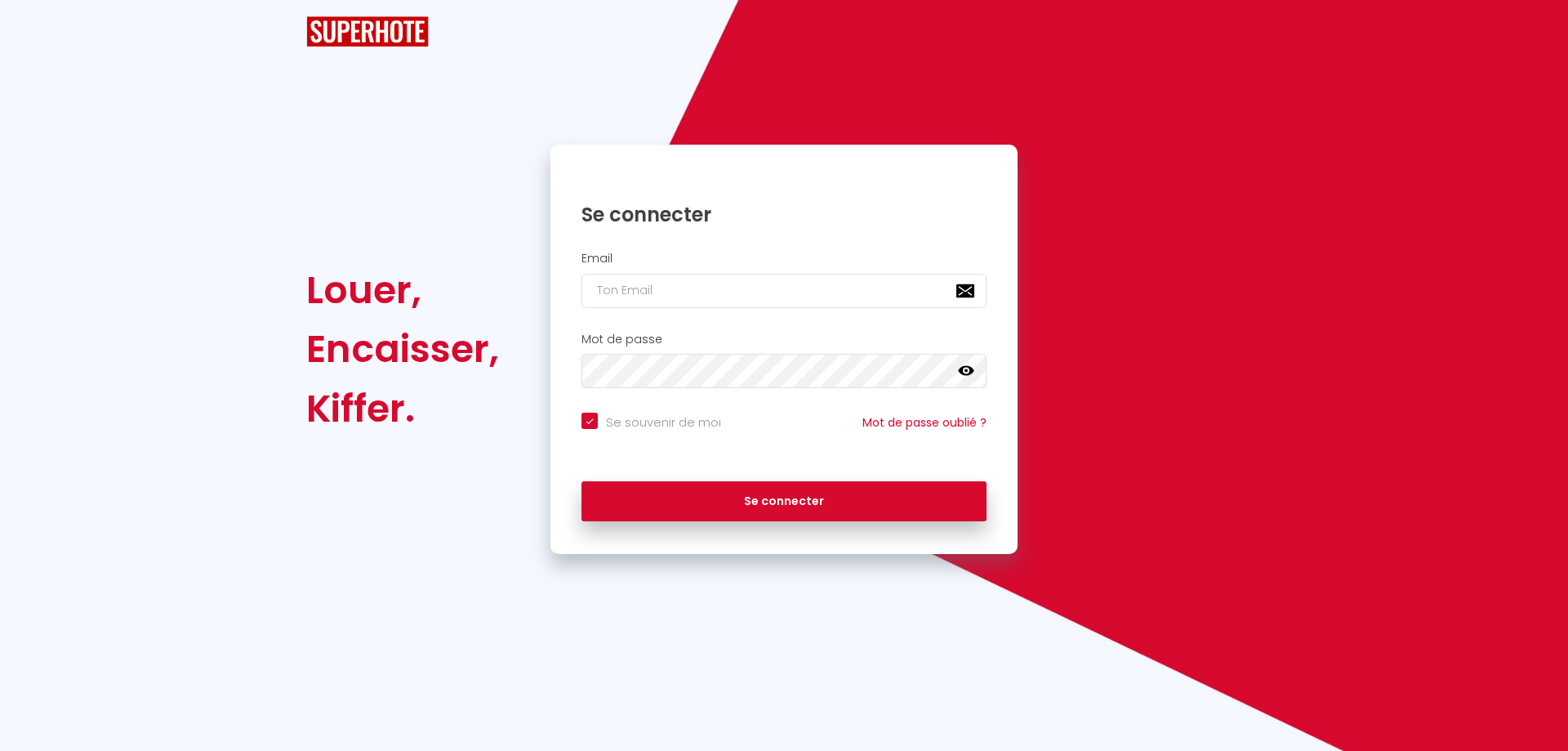
checkbox input "true"
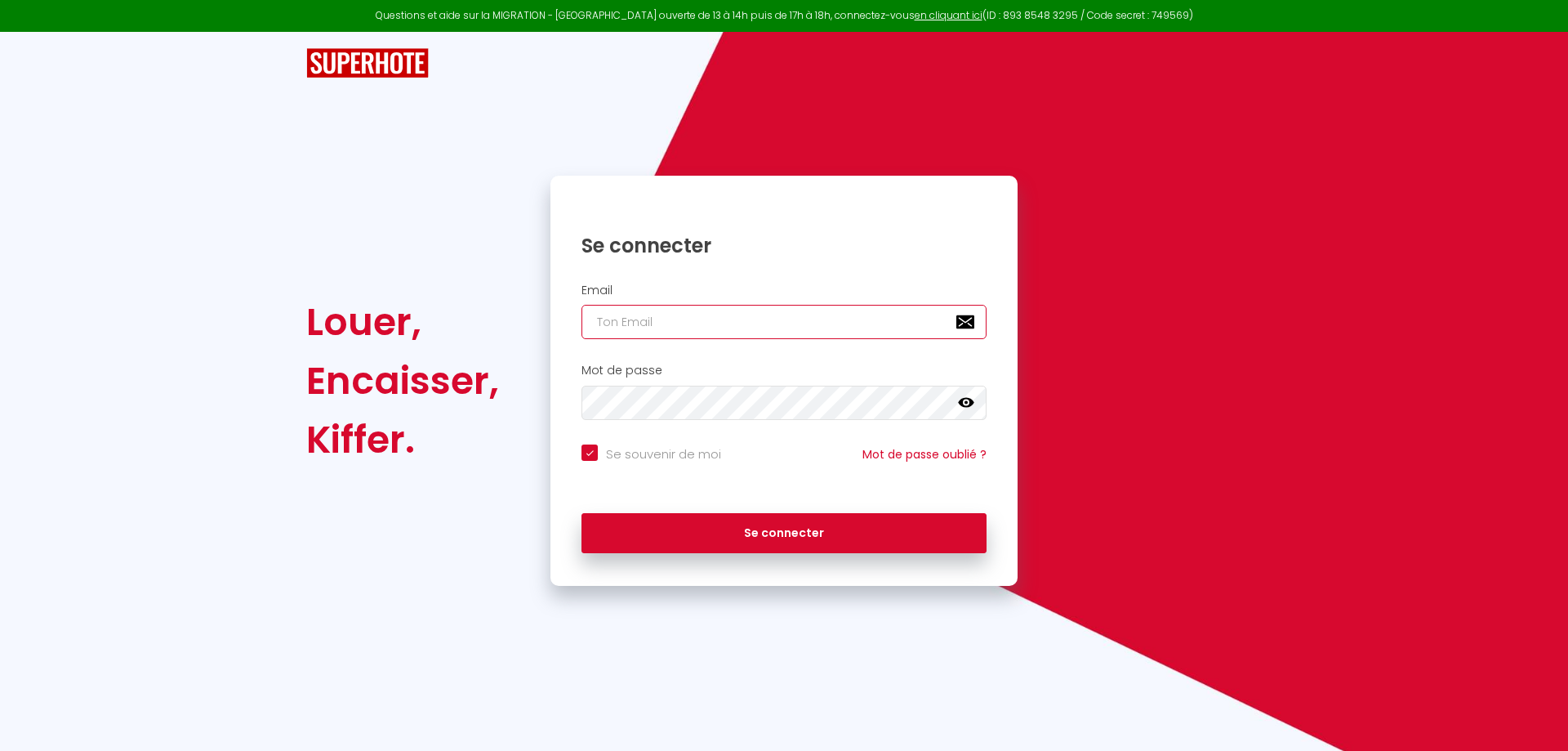
type input "[EMAIL_ADDRESS][DOMAIN_NAME]"
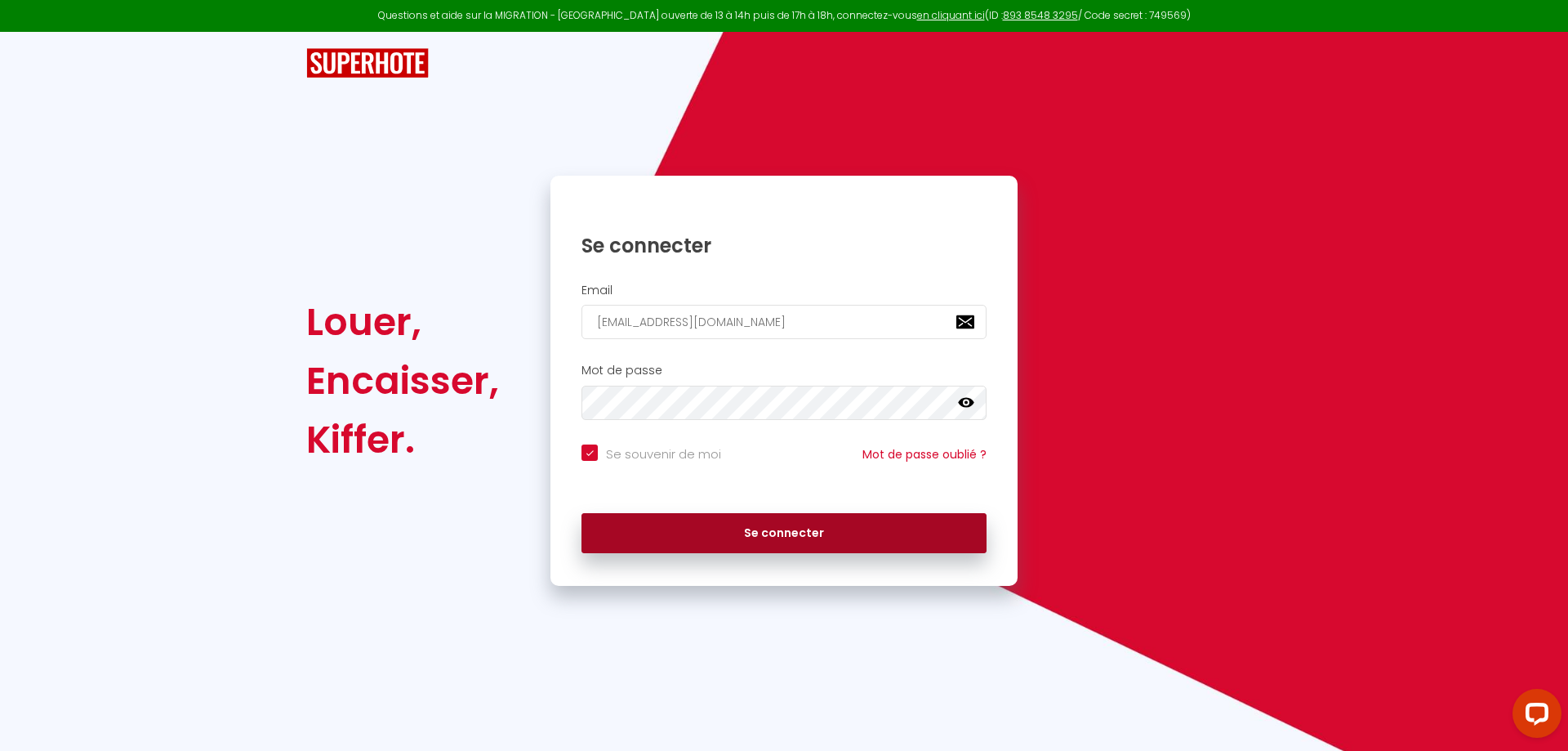
click at [732, 541] on button "Se connecter" at bounding box center [784, 533] width 405 height 41
checkbox input "true"
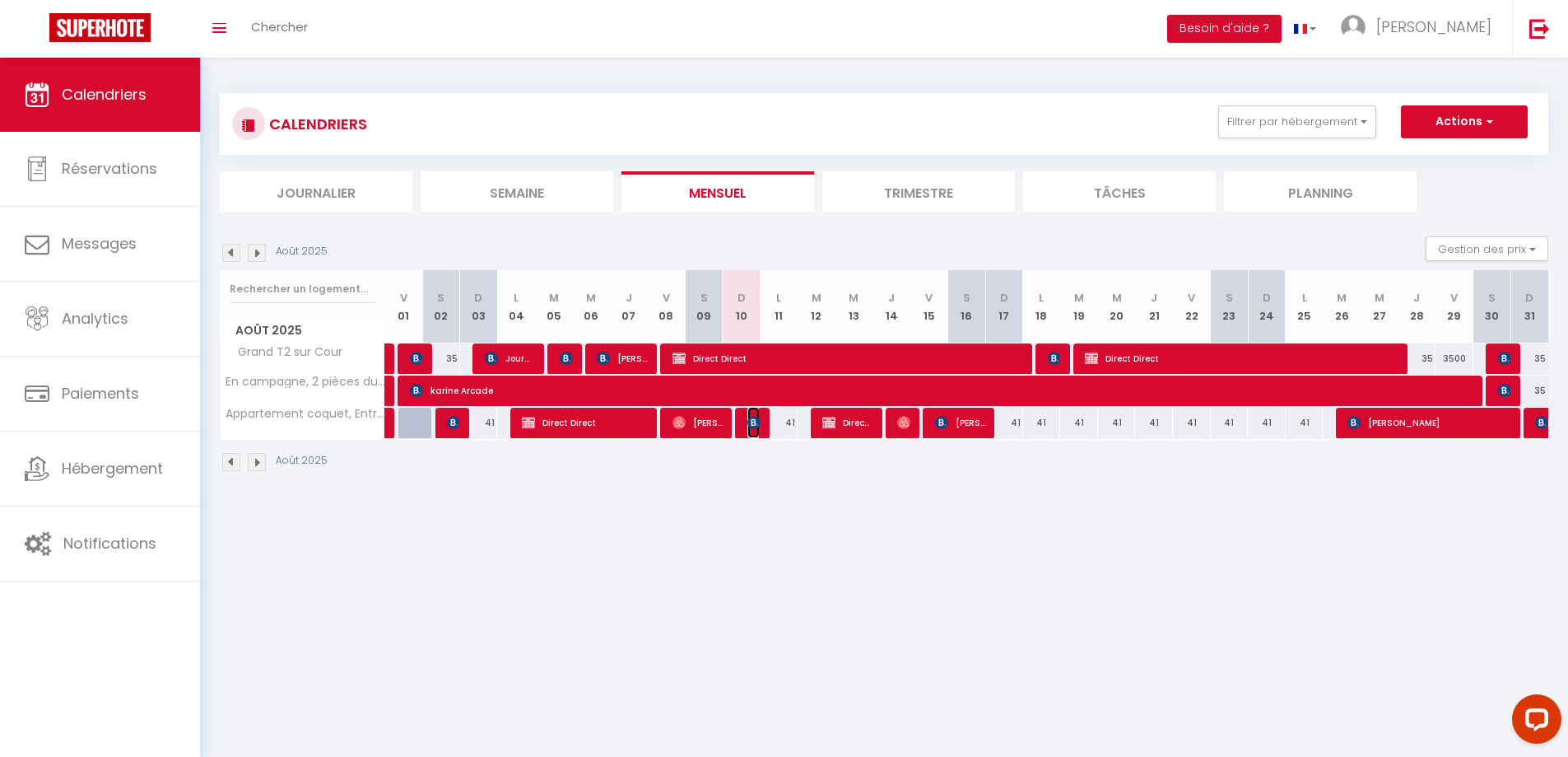
click at [755, 425] on img at bounding box center [754, 422] width 13 height 13
select select "OK"
select select "KO"
select select "1"
select select "0"
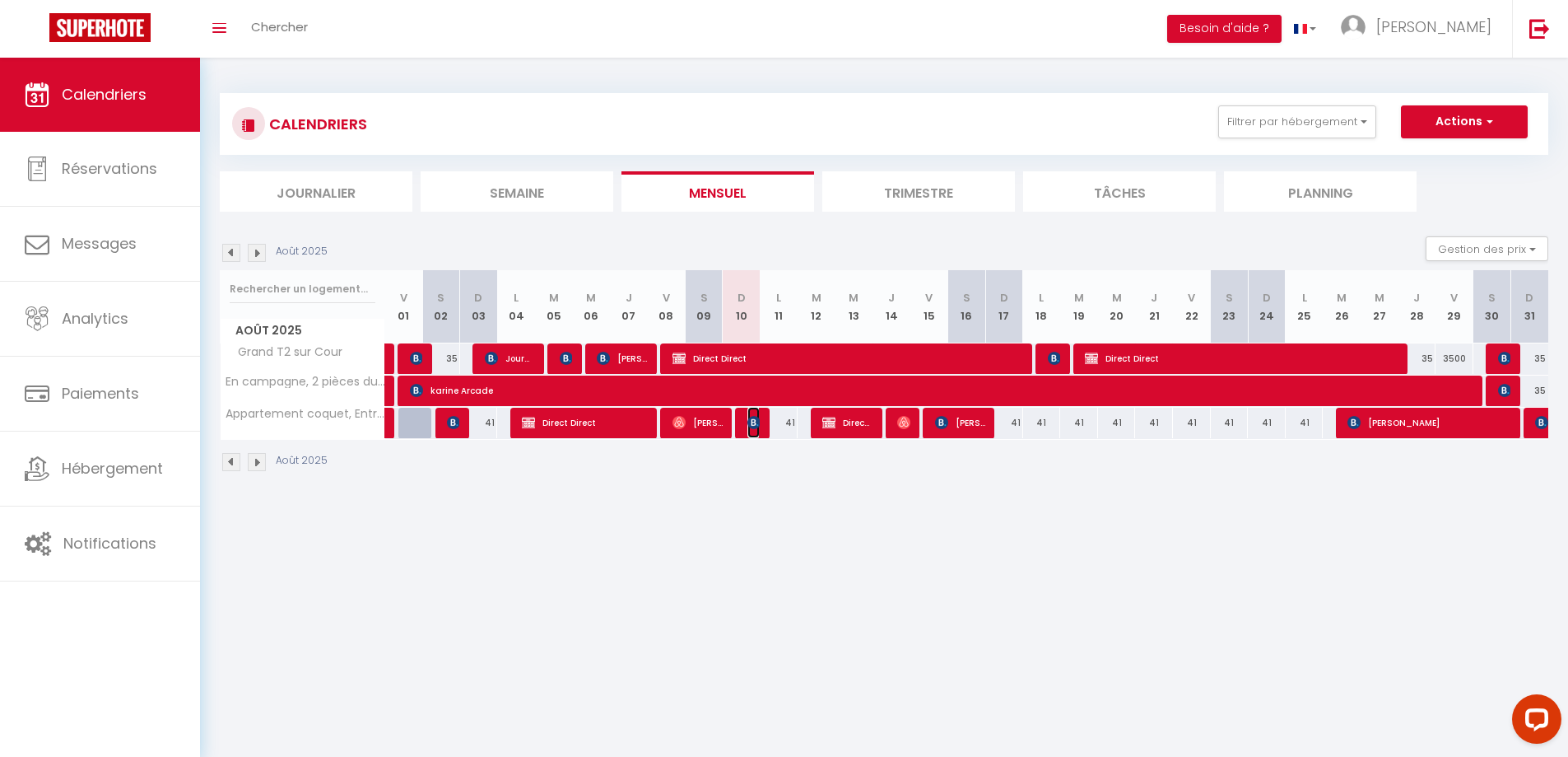
select select "1"
select select
select select "33148"
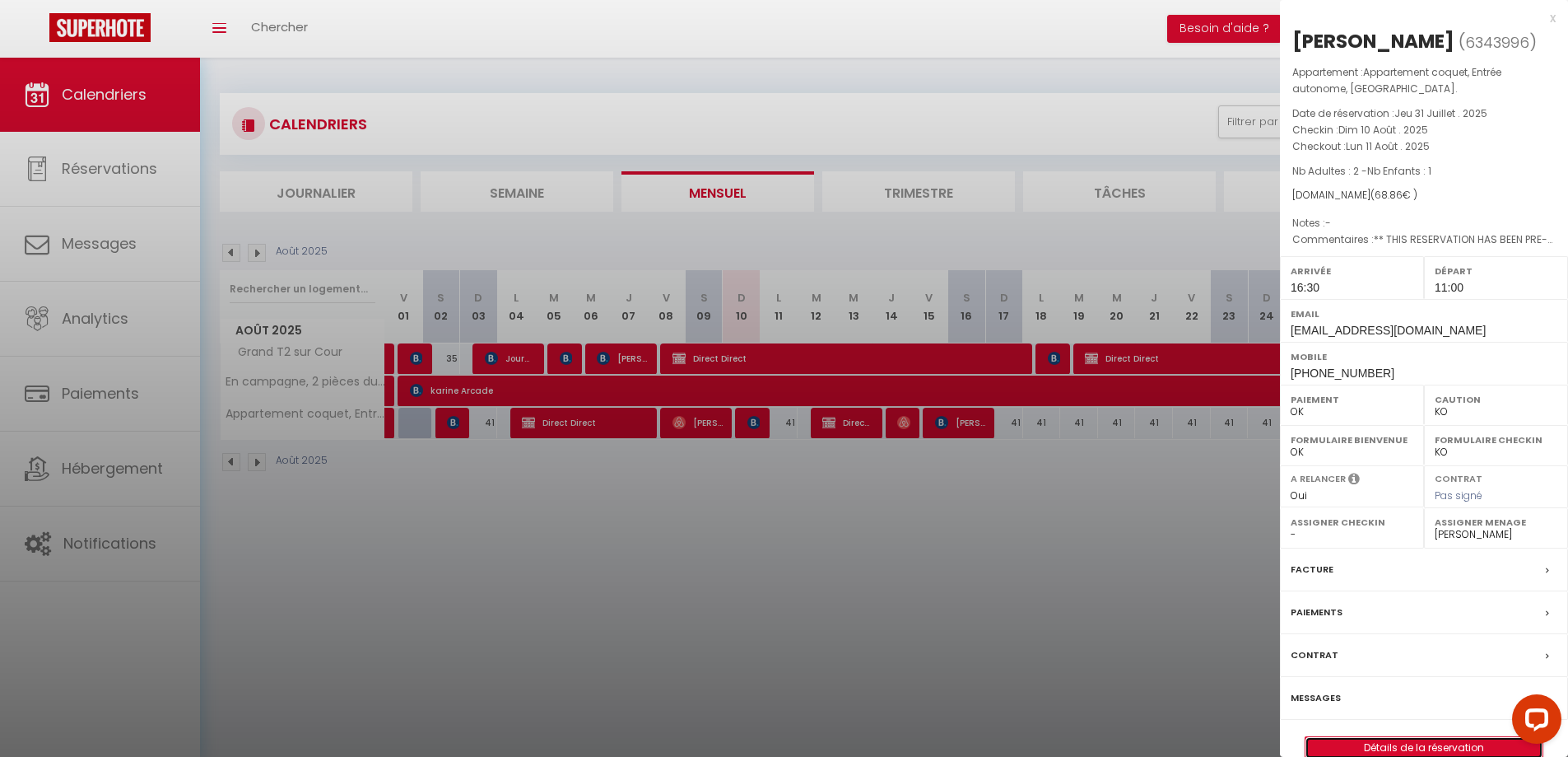
click at [1436, 743] on link "Détails de la réservation" at bounding box center [1424, 748] width 237 height 22
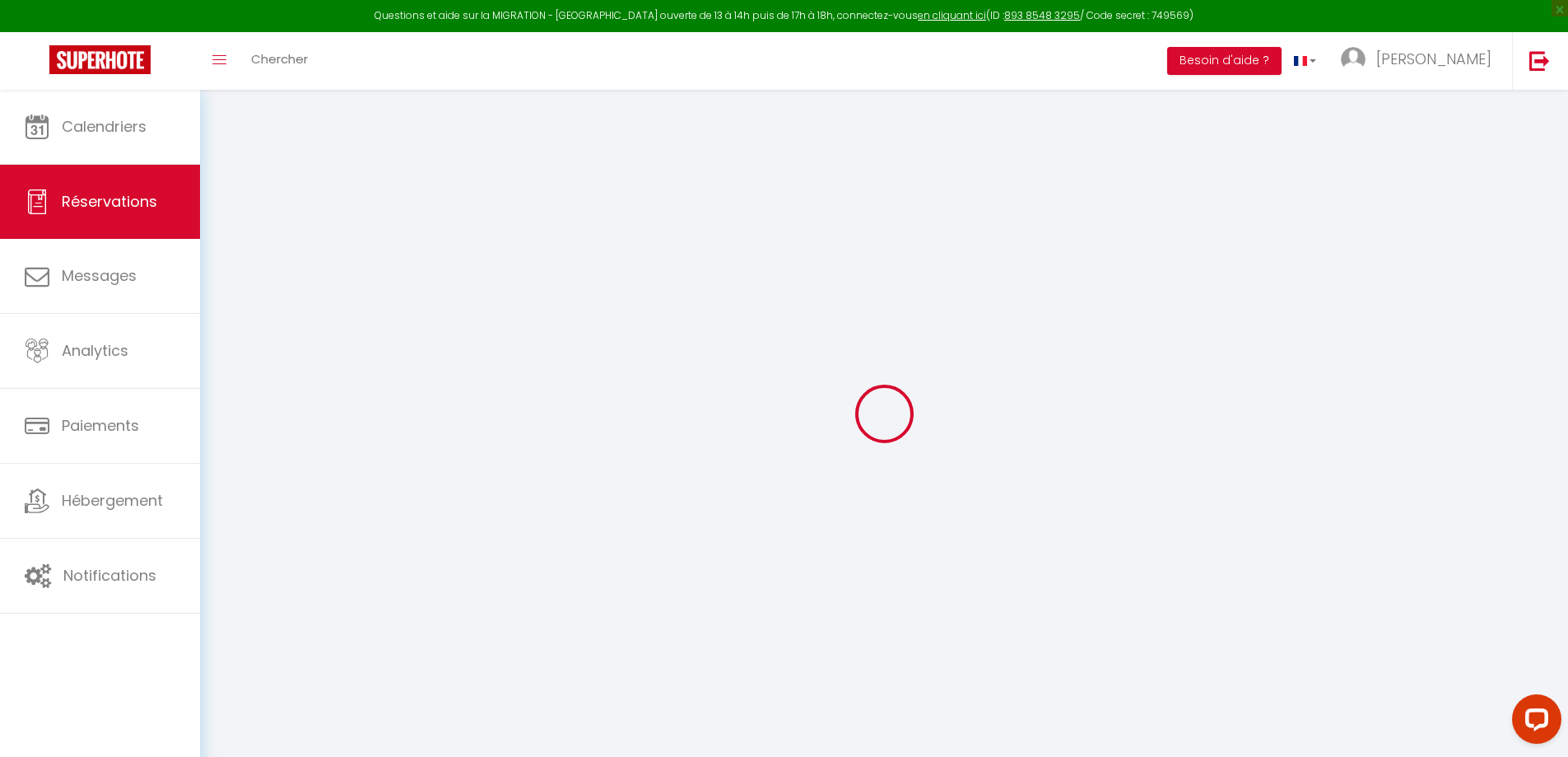
select select
checkbox input "false"
select select
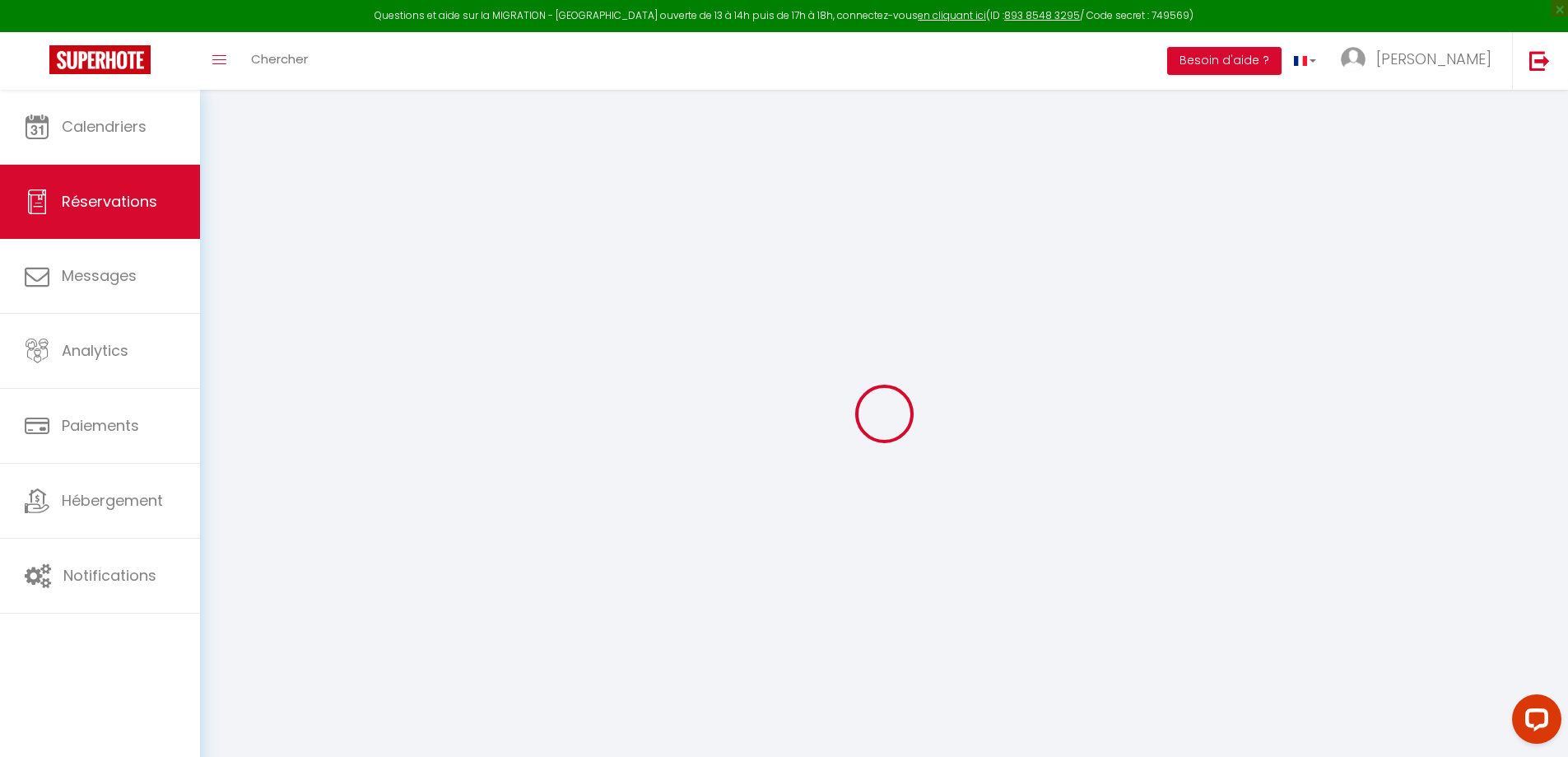
checkbox input "false"
select select
checkbox input "false"
type textarea "** THIS RESERVATION HAS BEEN PRE-PAID ** Approximate time of arrival: between 1…"
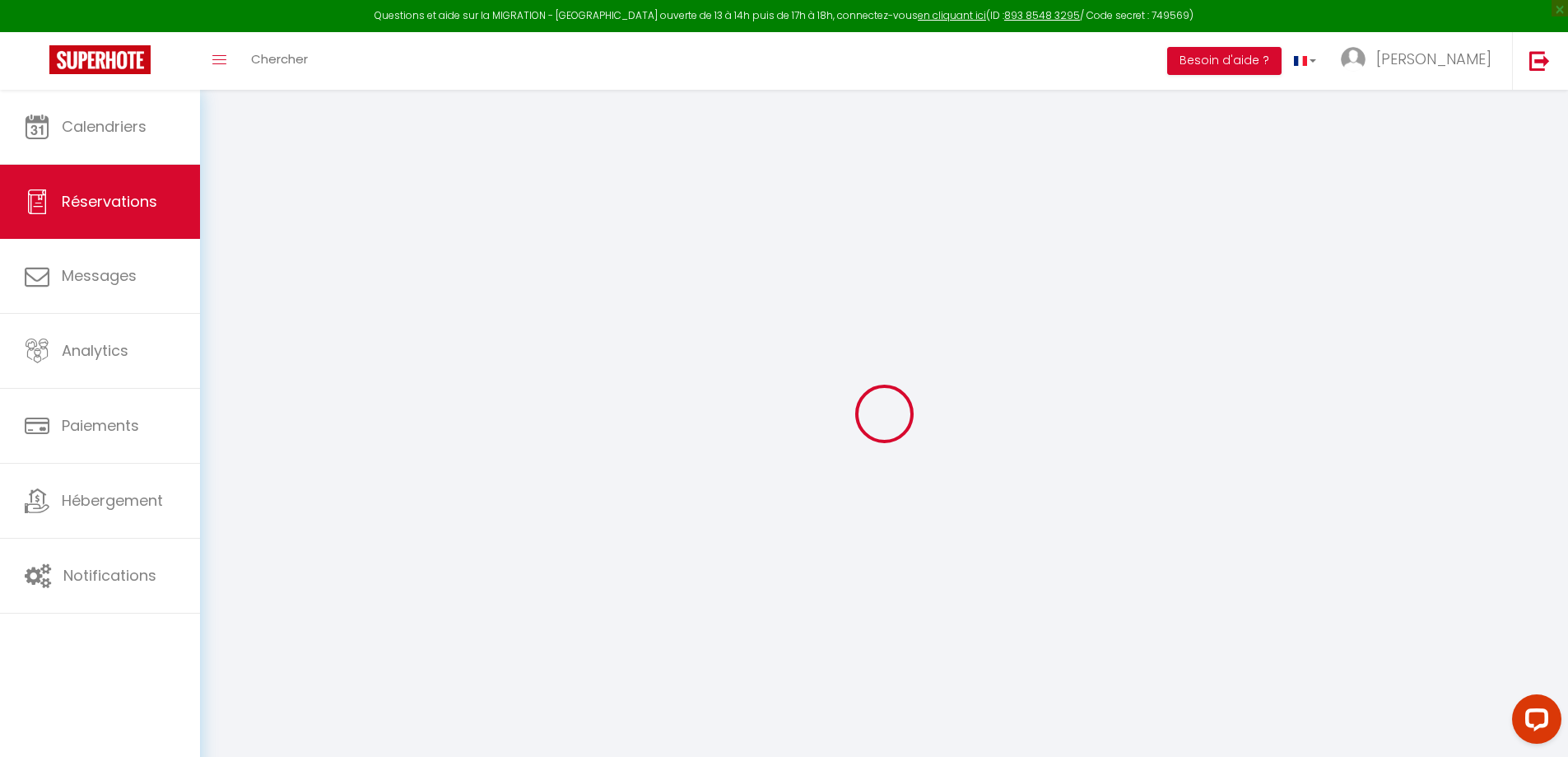
type input "10"
type input "1.08"
select select
checkbox input "false"
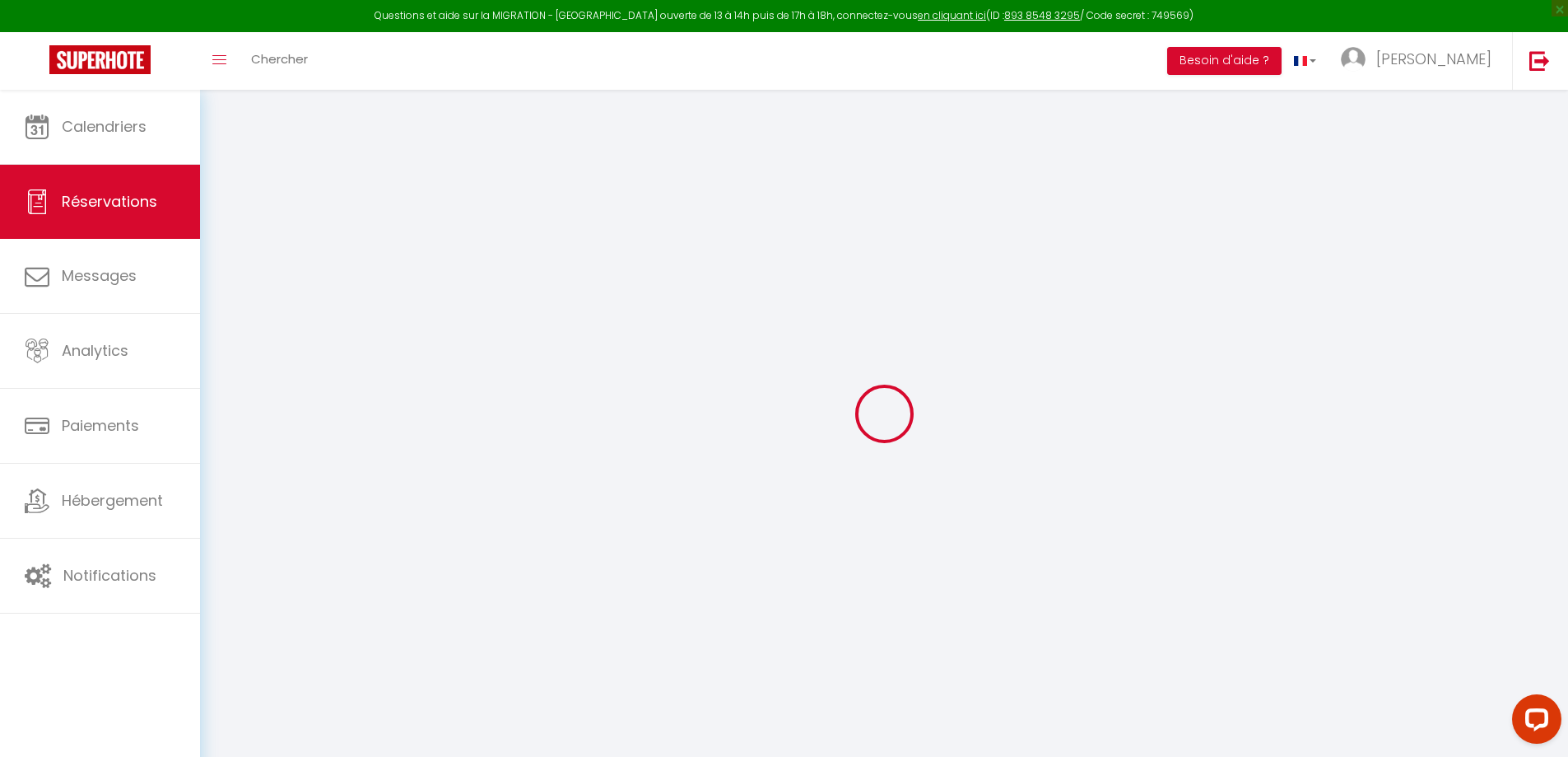
select select "16:30"
select select "11:00"
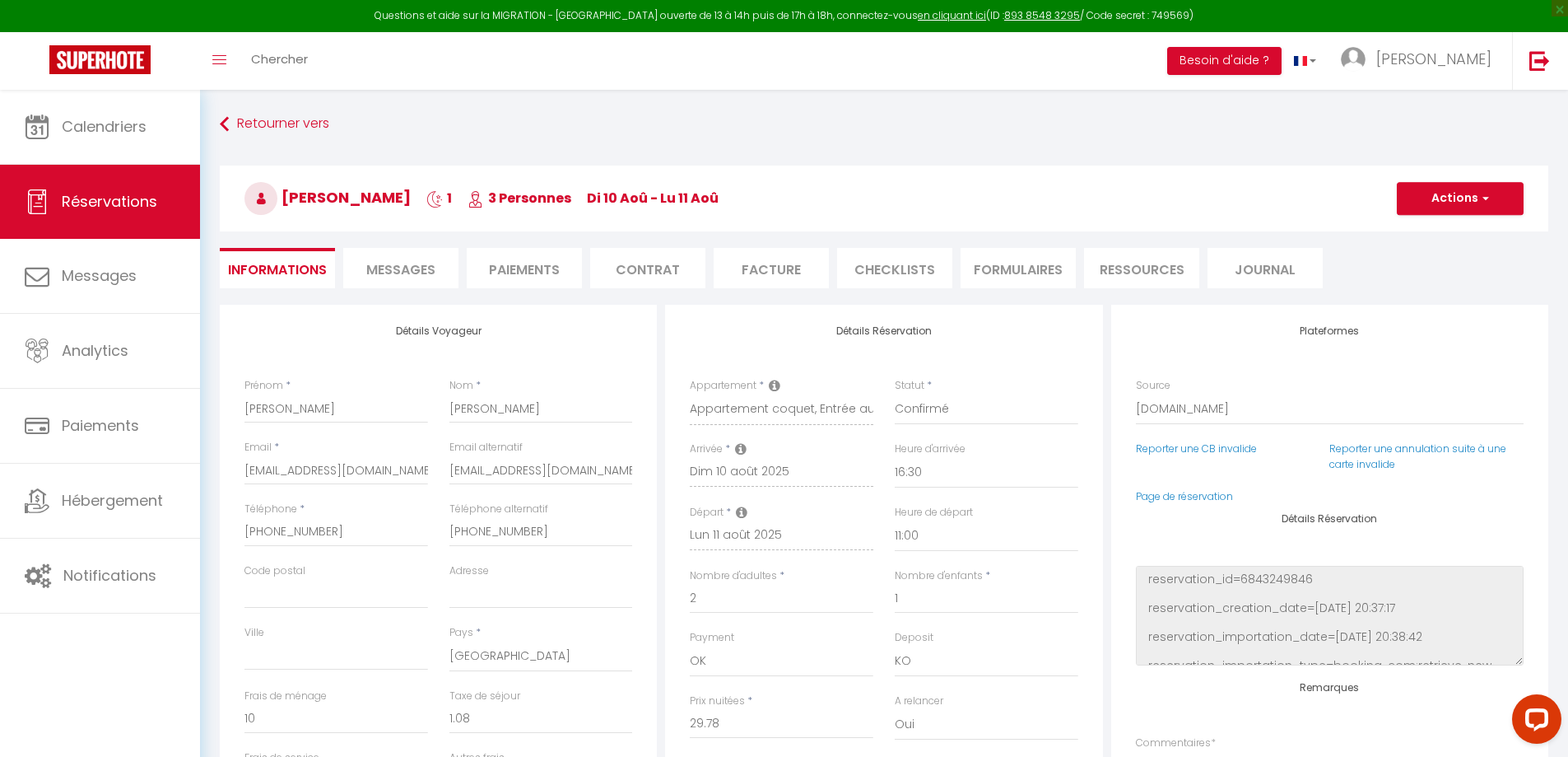
click at [407, 265] on span "Messages" at bounding box center [401, 269] width 69 height 19
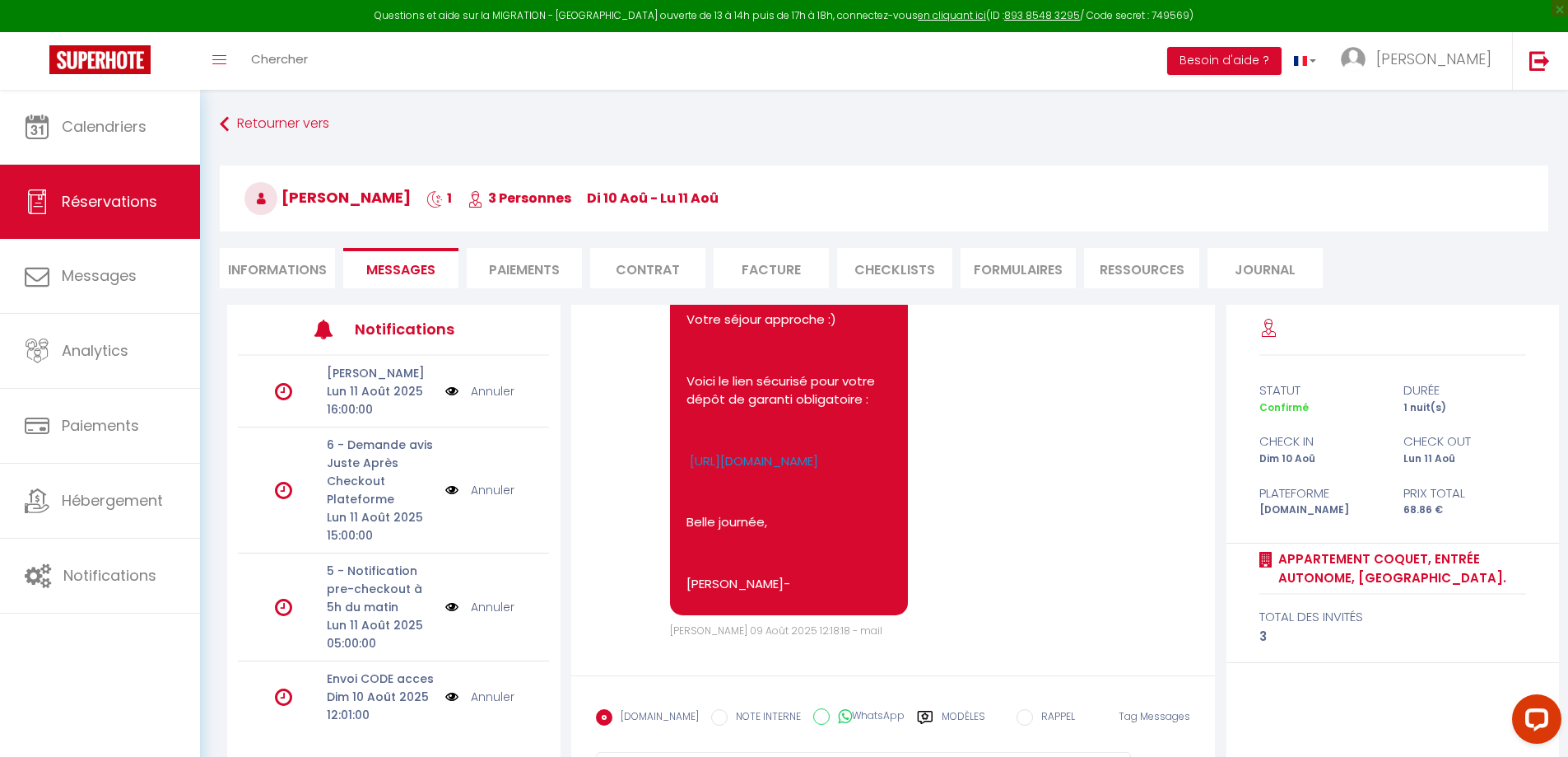
scroll to position [1890, 0]
click at [299, 263] on li "Informations" at bounding box center [277, 267] width 115 height 40
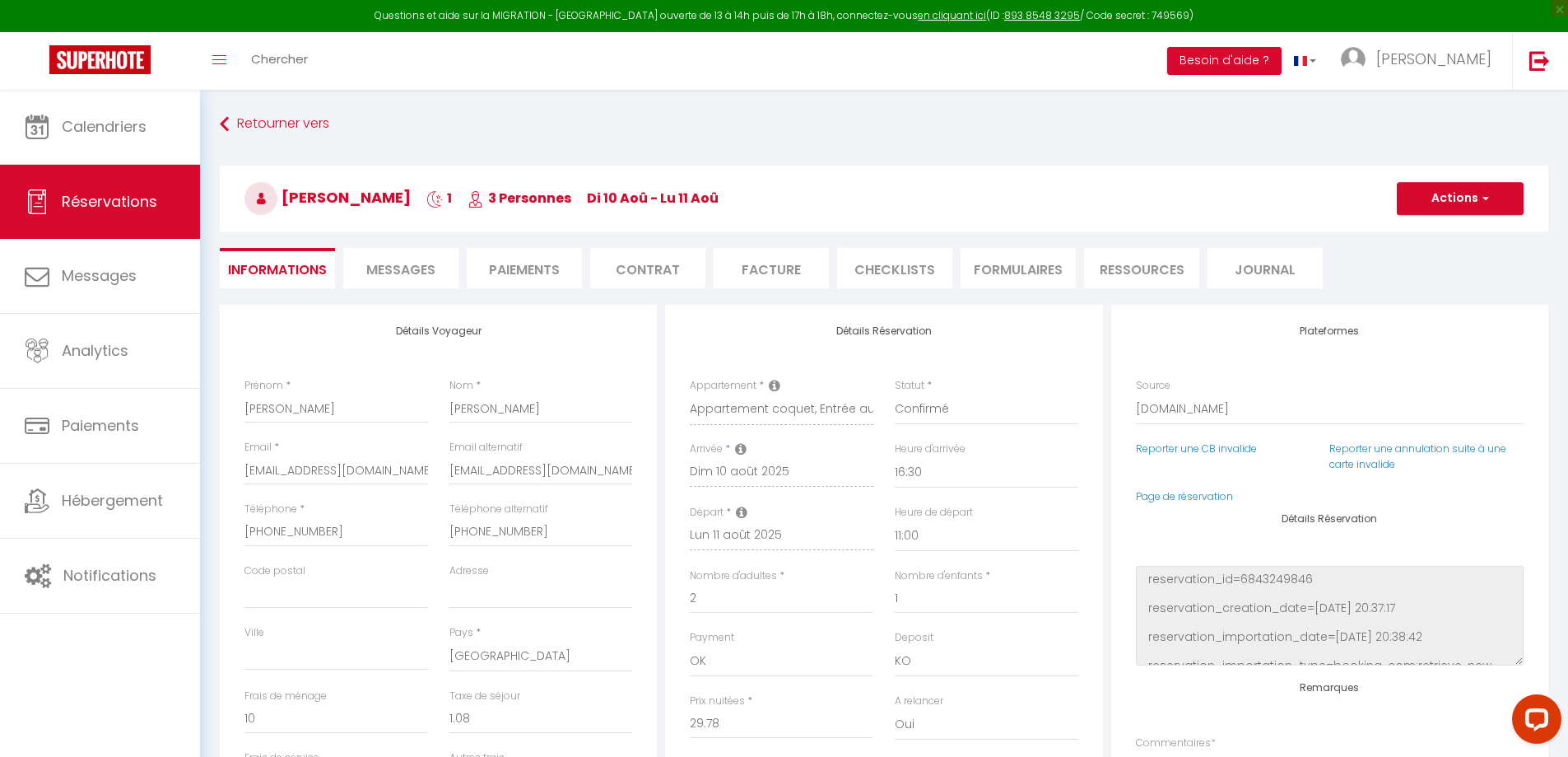
checkbox input "false"
